Goal: Information Seeking & Learning: Learn about a topic

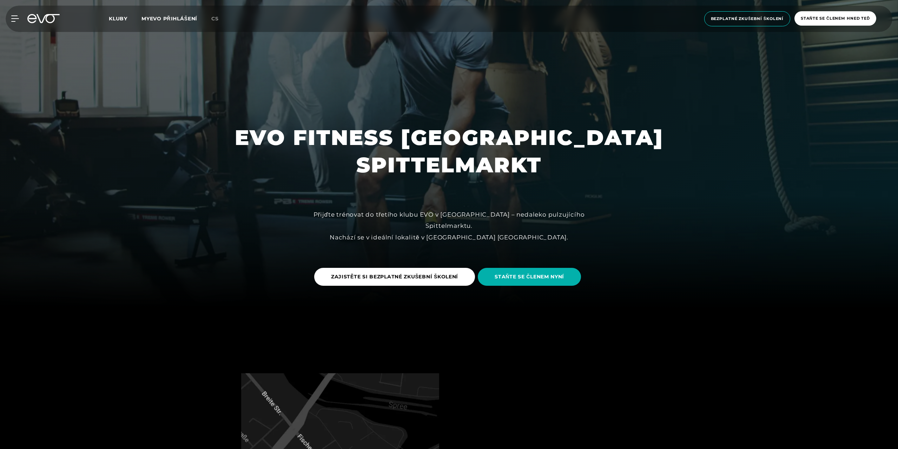
click at [687, 161] on div at bounding box center [449, 84] width 898 height 449
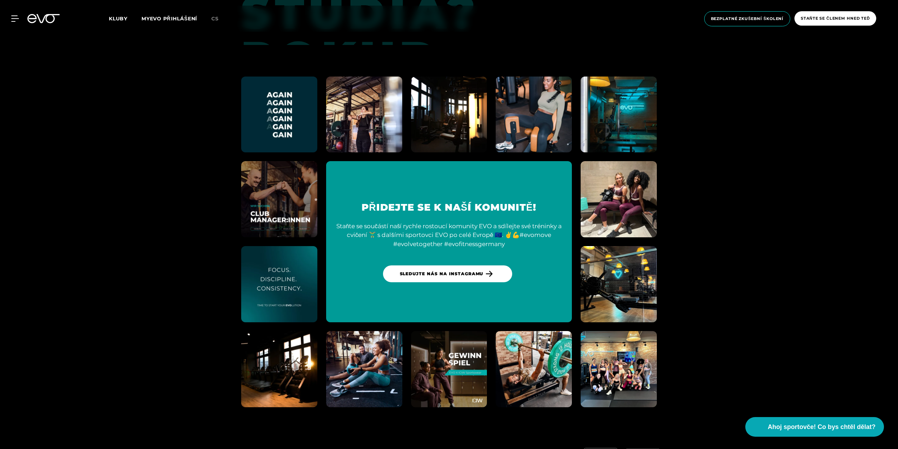
scroll to position [3662, 0]
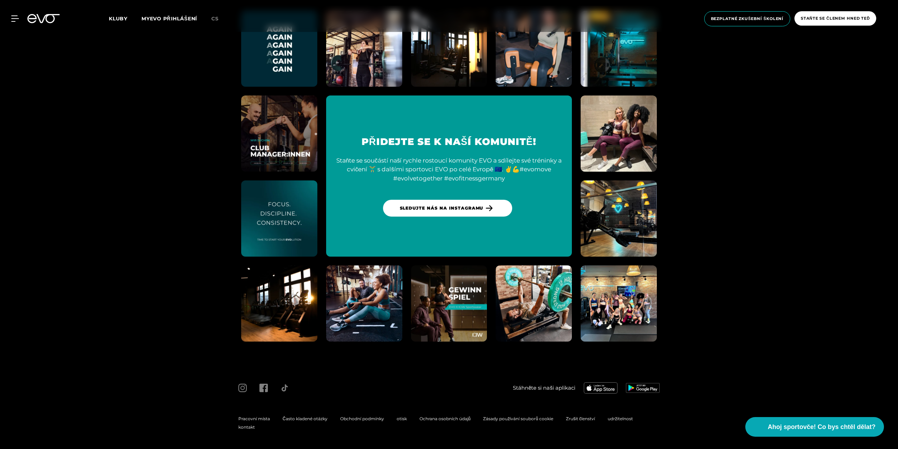
click at [260, 418] on font "Pracovní místa" at bounding box center [254, 418] width 32 height 5
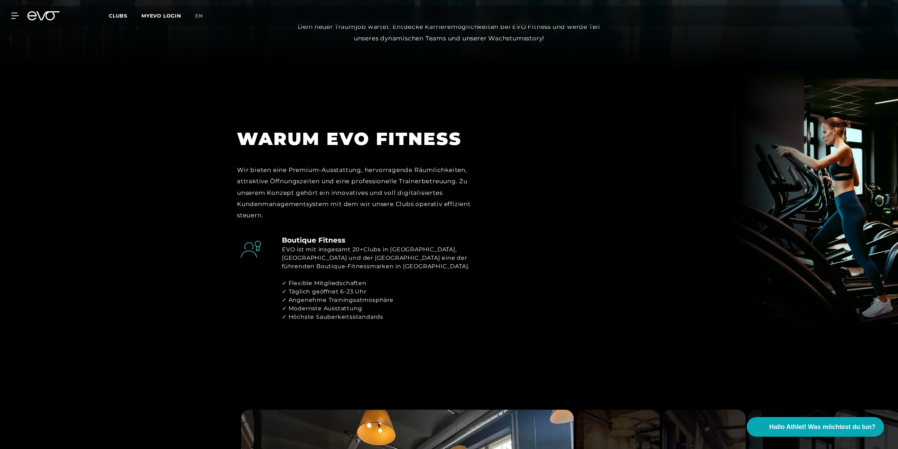
scroll to position [386, 0]
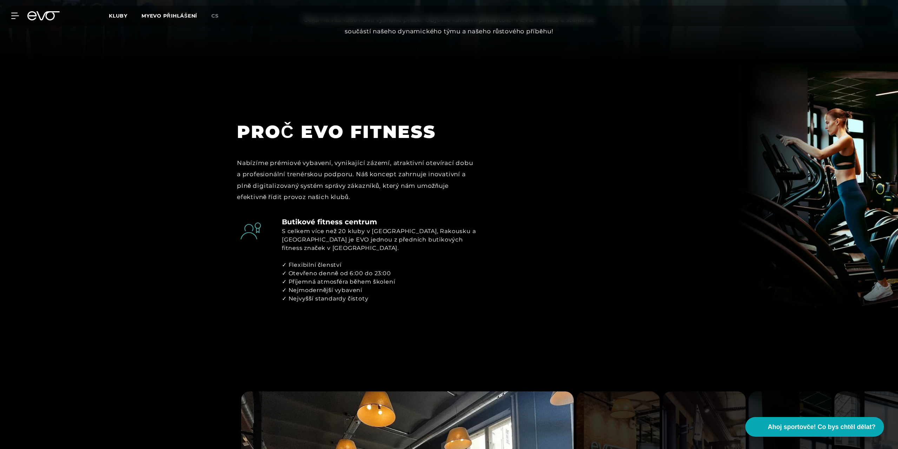
click at [571, 140] on div "PROČ EVO FITNESS Nabízíme prémiové vybavení, vynikající zázemí, atraktivní otev…" at bounding box center [448, 154] width 435 height 113
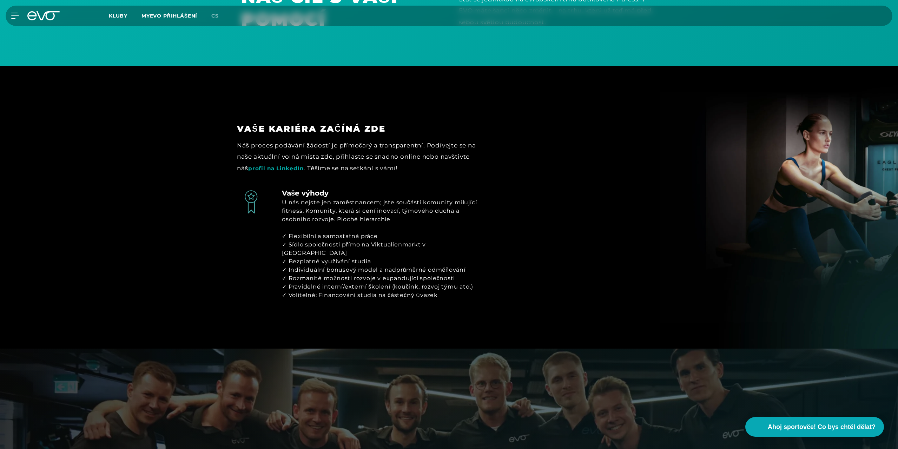
scroll to position [1123, 0]
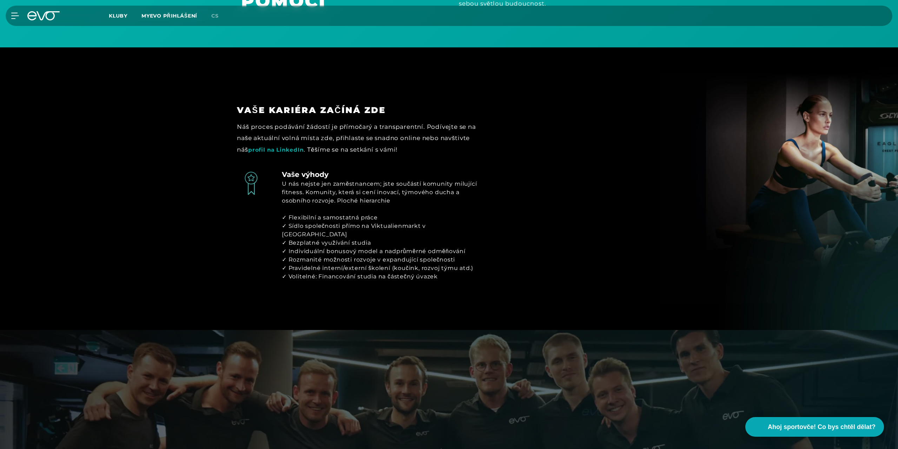
click at [284, 146] on font "profil na LinkedIn" at bounding box center [275, 149] width 55 height 7
